Goal: Task Accomplishment & Management: Complete application form

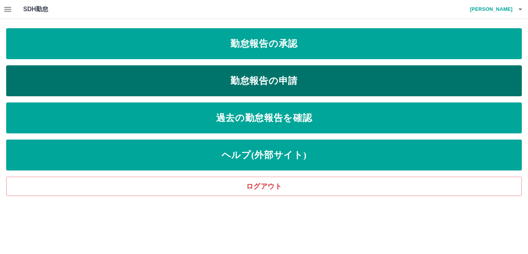
click at [250, 86] on link "勤怠報告の申請" at bounding box center [264, 80] width 516 height 31
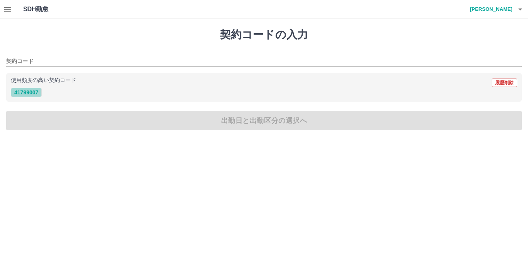
click at [29, 92] on button "41799007" at bounding box center [26, 92] width 31 height 9
type input "********"
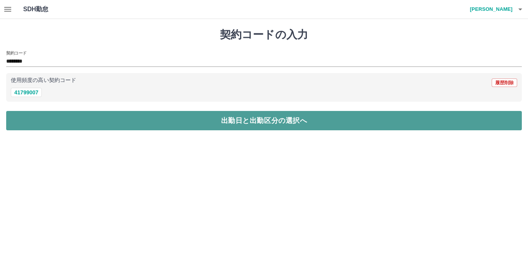
click at [30, 115] on button "出勤日と出勤区分の選択へ" at bounding box center [264, 120] width 516 height 19
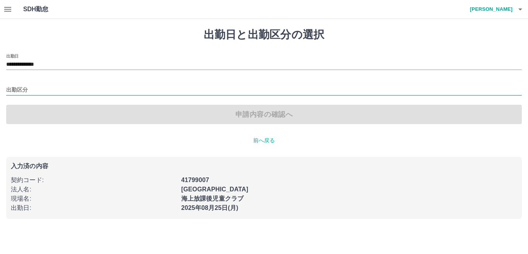
click at [24, 89] on input "出勤区分" at bounding box center [264, 90] width 516 height 10
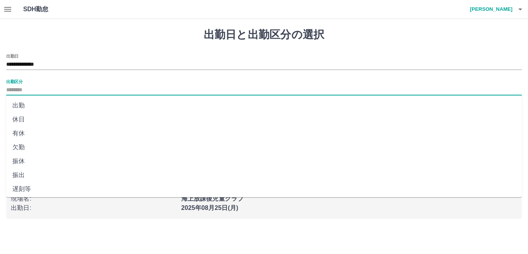
click at [27, 107] on li "出勤" at bounding box center [264, 106] width 516 height 14
type input "**"
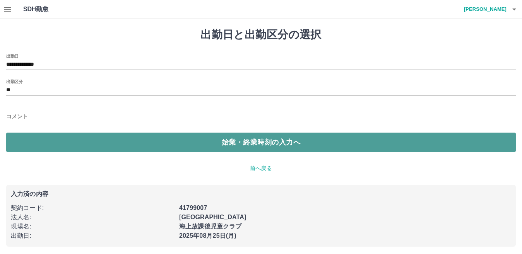
click at [39, 138] on button "始業・終業時刻の入力へ" at bounding box center [260, 142] width 509 height 19
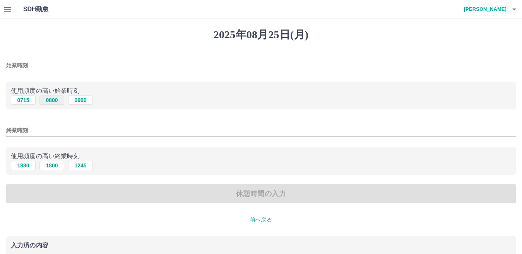
click at [54, 102] on button "0800" at bounding box center [51, 100] width 25 height 9
type input "****"
click at [53, 166] on button "1800" at bounding box center [51, 165] width 25 height 9
type input "****"
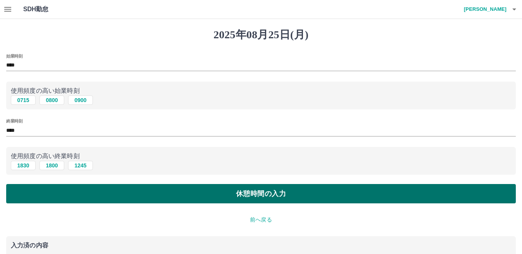
click at [53, 192] on button "休憩時間の入力" at bounding box center [260, 193] width 509 height 19
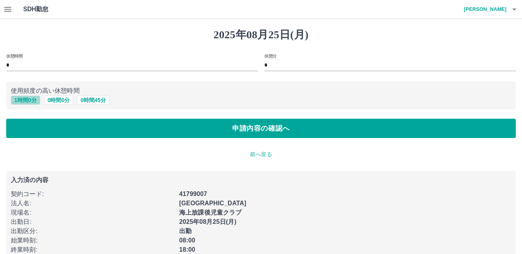
click at [29, 100] on button "1 時間 0 分" at bounding box center [25, 100] width 29 height 9
type input "*"
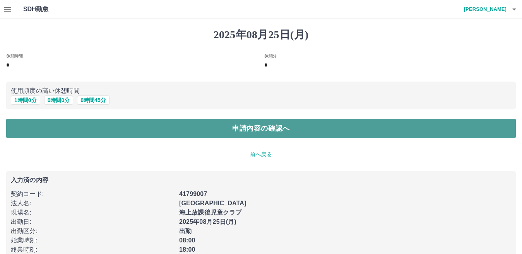
click at [35, 127] on button "申請内容の確認へ" at bounding box center [260, 128] width 509 height 19
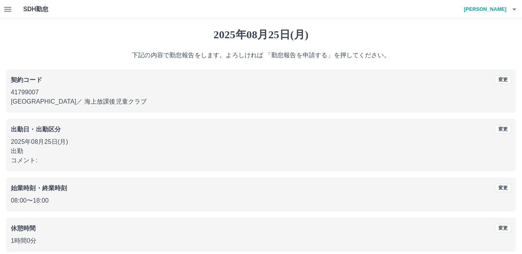
scroll to position [36, 0]
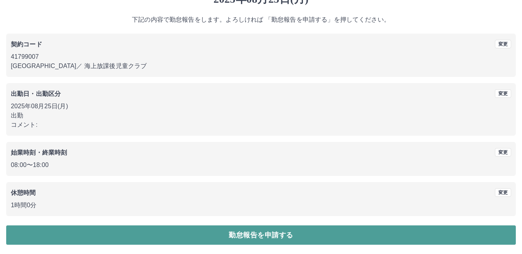
click at [92, 238] on button "勤怠報告を申請する" at bounding box center [260, 235] width 509 height 19
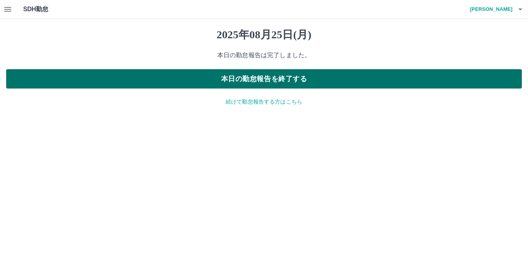
click at [58, 75] on button "本日の勤怠報告を終了する" at bounding box center [264, 78] width 516 height 19
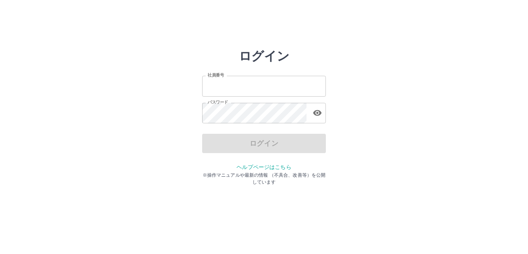
type input "*******"
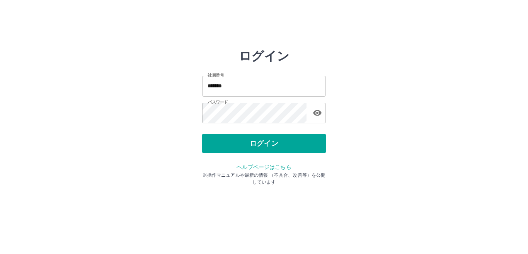
click at [220, 144] on div "ログイン" at bounding box center [264, 143] width 124 height 19
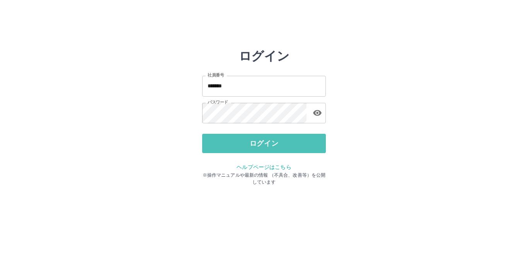
click at [220, 144] on button "ログイン" at bounding box center [264, 143] width 124 height 19
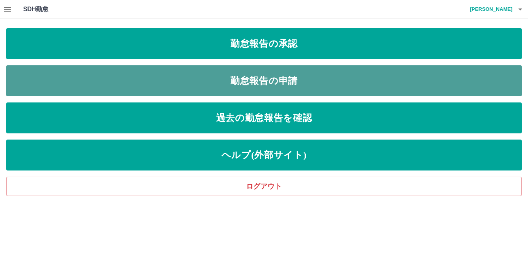
click at [164, 80] on link "勤怠報告の申請" at bounding box center [264, 80] width 516 height 31
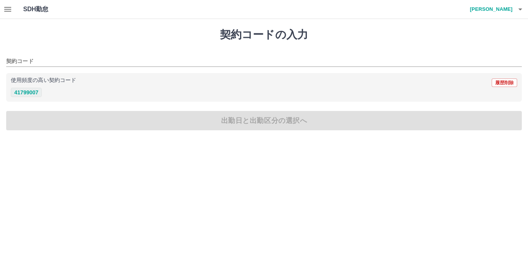
click at [19, 92] on button "41799007" at bounding box center [26, 92] width 31 height 9
type input "********"
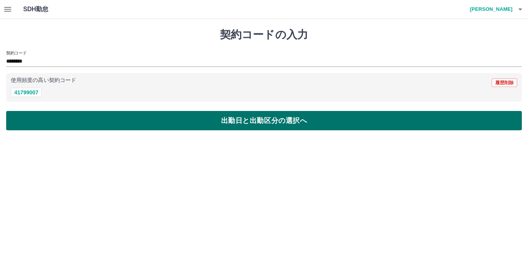
click at [34, 124] on button "出勤日と出勤区分の選択へ" at bounding box center [264, 120] width 516 height 19
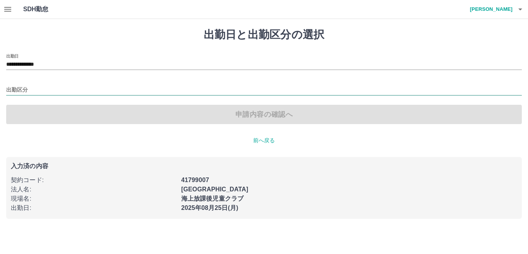
click at [28, 89] on input "出勤区分" at bounding box center [264, 90] width 516 height 10
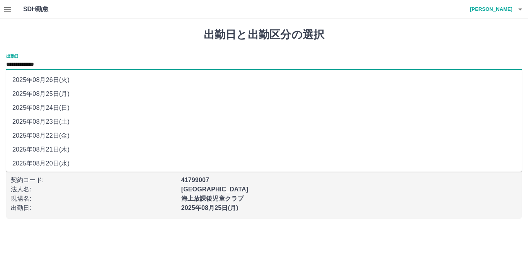
click at [37, 63] on input "**********" at bounding box center [264, 65] width 516 height 10
click at [54, 109] on li "2025年08月24日(日)" at bounding box center [264, 108] width 516 height 14
type input "**********"
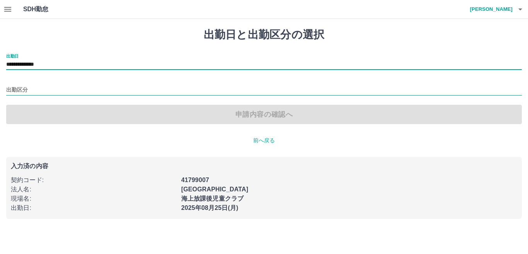
click at [21, 89] on input "出勤区分" at bounding box center [264, 90] width 516 height 10
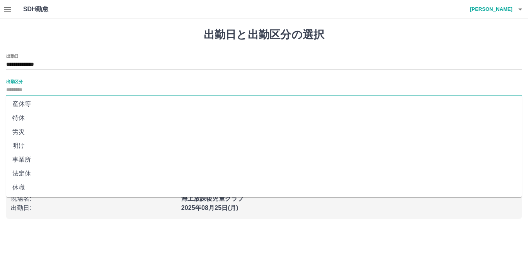
scroll to position [155, 0]
click at [23, 173] on li "法定休" at bounding box center [264, 173] width 516 height 14
type input "***"
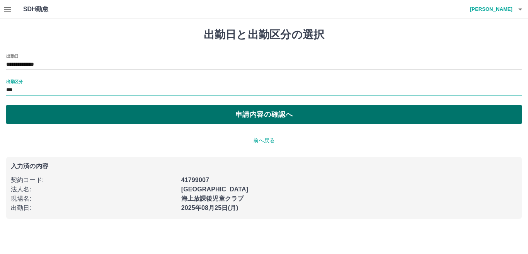
click at [36, 113] on button "申請内容の確認へ" at bounding box center [264, 114] width 516 height 19
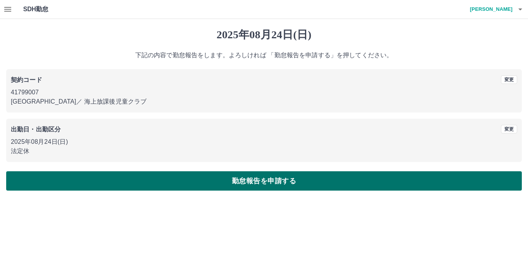
click at [58, 178] on button "勤怠報告を申請する" at bounding box center [264, 180] width 516 height 19
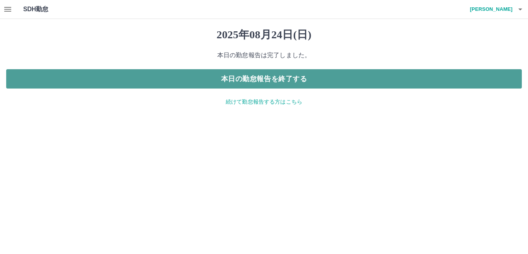
click at [142, 82] on button "本日の勤怠報告を終了する" at bounding box center [264, 78] width 516 height 19
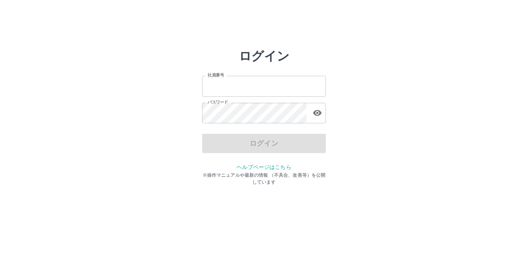
type input "*******"
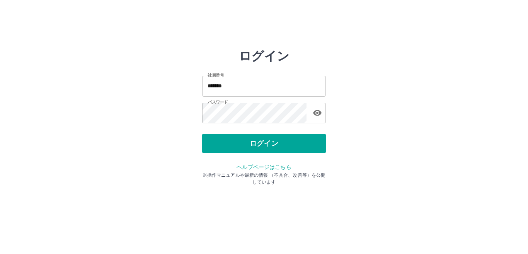
click at [262, 145] on div "ログイン" at bounding box center [264, 143] width 124 height 19
click at [262, 145] on button "ログイン" at bounding box center [264, 143] width 124 height 19
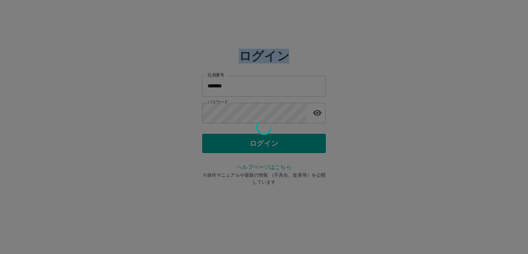
click at [262, 145] on div at bounding box center [264, 127] width 528 height 254
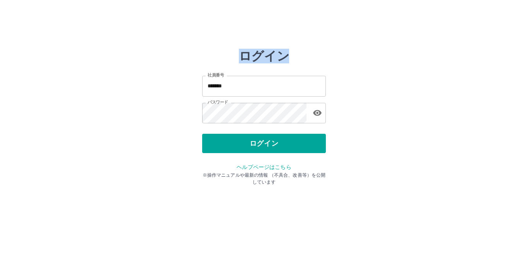
click at [262, 145] on button "ログイン" at bounding box center [264, 143] width 124 height 19
click at [345, 62] on div "ログイン 社員番号 ******* 社員番号 パスワード パスワード ログイン ヘルプページはこちら ※操作マニュアルや最新の情報 （不具合、改善等）を公開し…" at bounding box center [264, 111] width 464 height 124
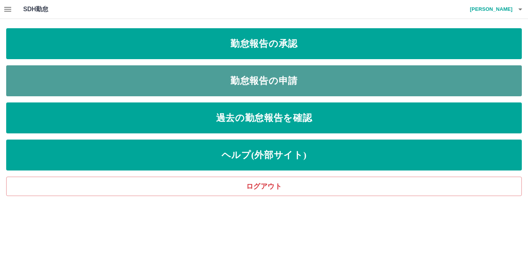
click at [240, 75] on link "勤怠報告の申請" at bounding box center [264, 80] width 516 height 31
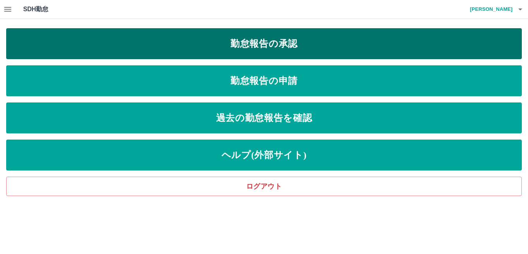
click at [174, 44] on link "勤怠報告の承認" at bounding box center [264, 43] width 516 height 31
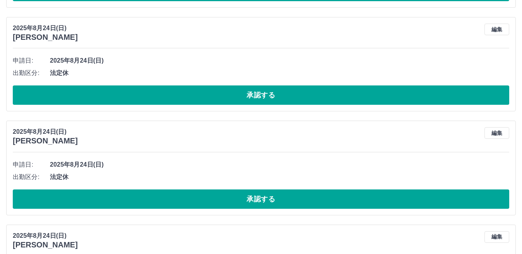
scroll to position [1895, 0]
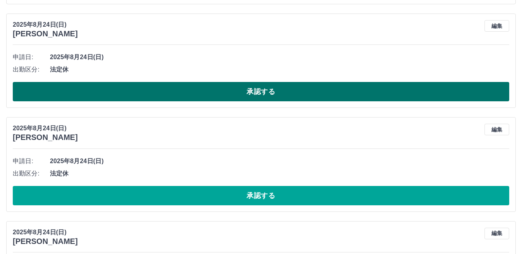
click at [99, 94] on button "承認する" at bounding box center [261, 91] width 496 height 19
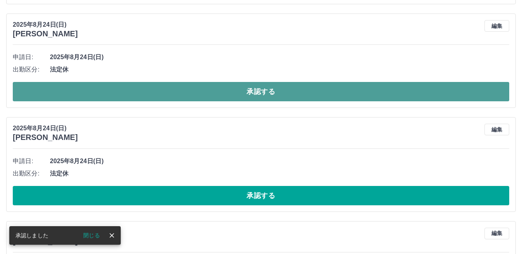
click at [139, 84] on button "承認する" at bounding box center [261, 91] width 496 height 19
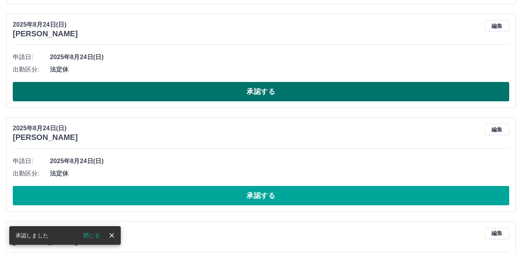
click at [149, 92] on button "承認する" at bounding box center [261, 91] width 496 height 19
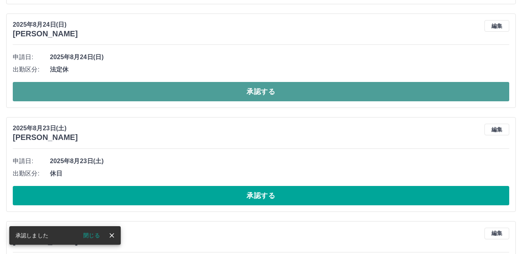
click at [109, 89] on button "承認する" at bounding box center [261, 91] width 496 height 19
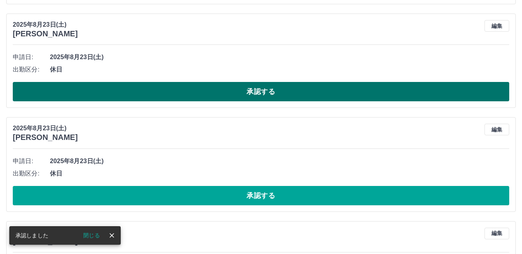
click at [121, 95] on button "承認する" at bounding box center [261, 91] width 496 height 19
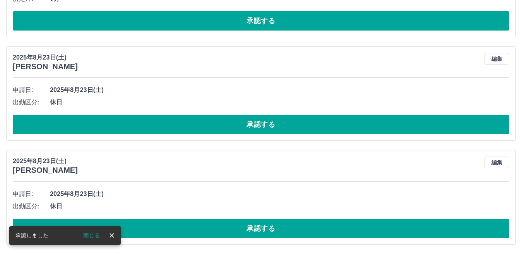
scroll to position [1863, 0]
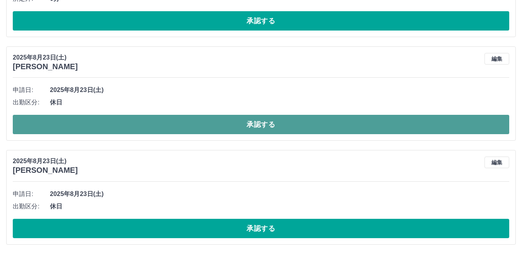
click at [134, 125] on button "承認する" at bounding box center [261, 124] width 496 height 19
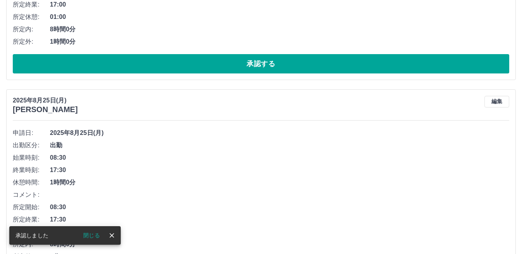
scroll to position [1759, 0]
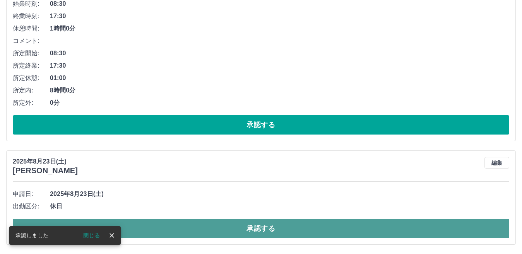
click at [150, 227] on button "承認する" at bounding box center [261, 228] width 496 height 19
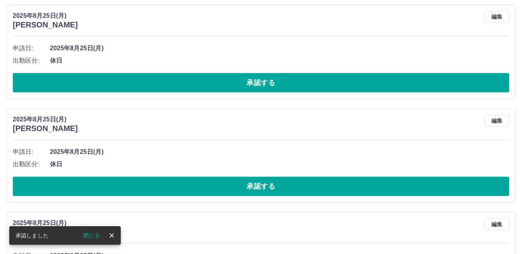
scroll to position [1230, 0]
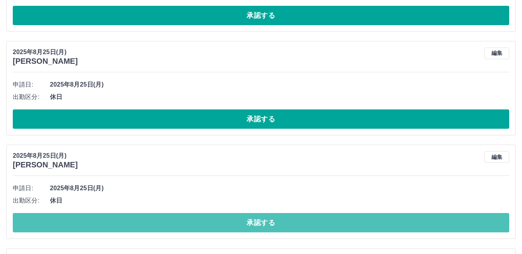
click at [155, 227] on button "承認する" at bounding box center [261, 222] width 496 height 19
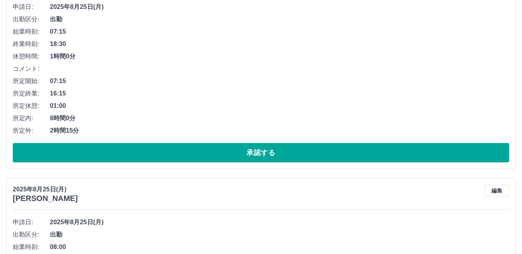
scroll to position [890, 0]
